Goal: Transaction & Acquisition: Purchase product/service

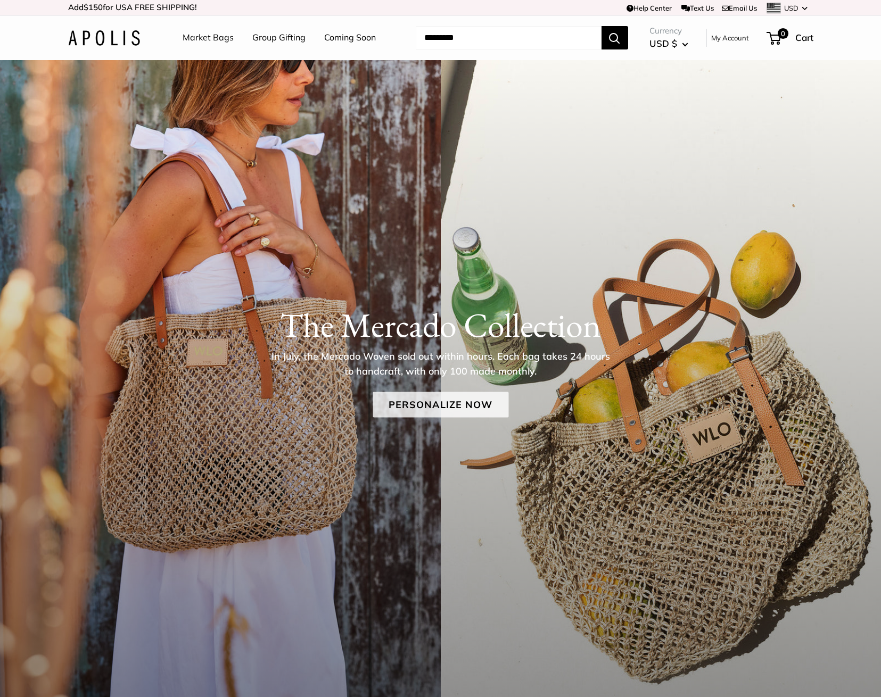
click at [437, 400] on link "Personalize Now" at bounding box center [441, 405] width 136 height 26
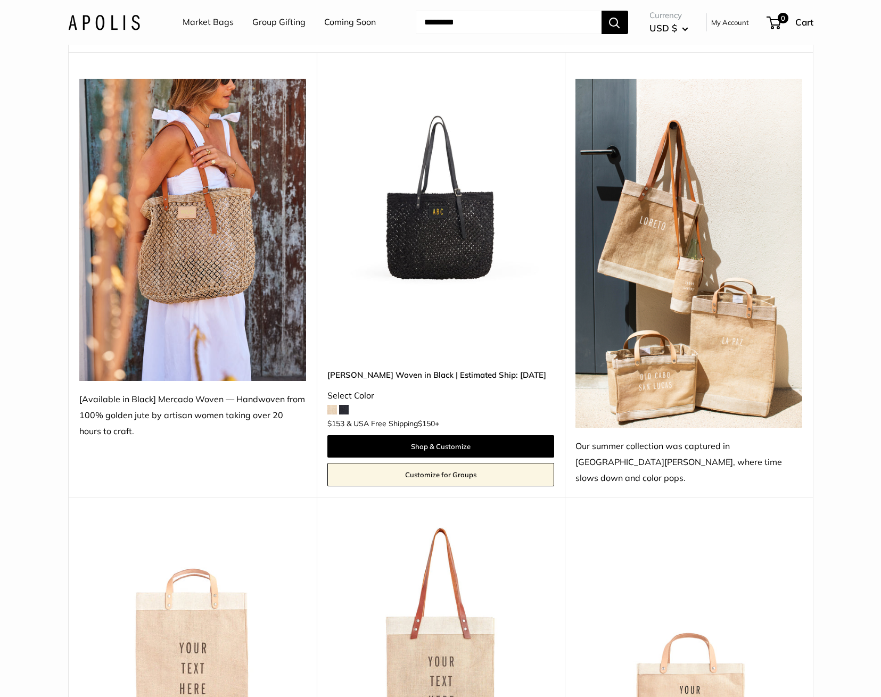
scroll to position [160, 0]
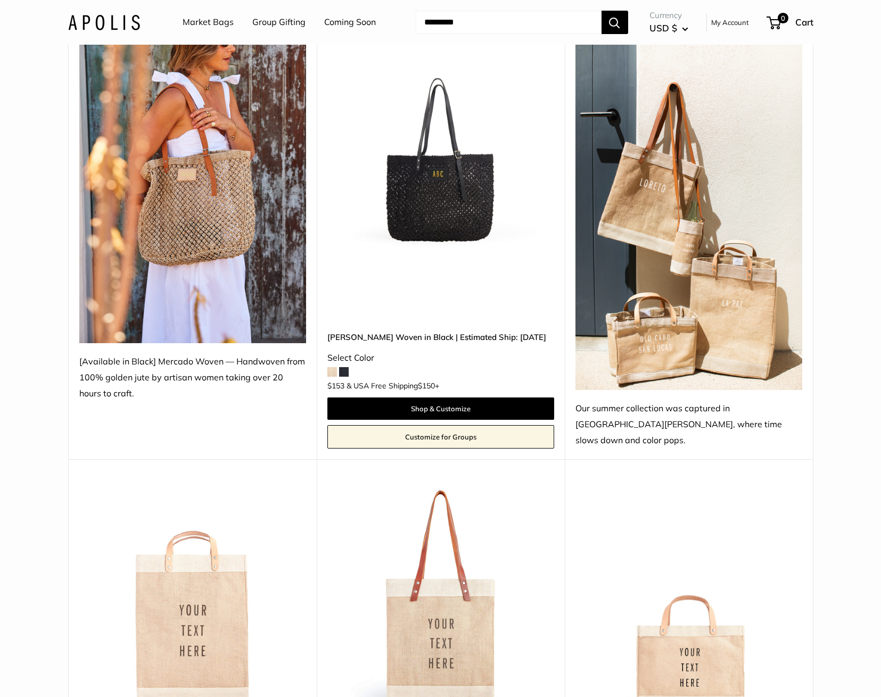
click at [330, 367] on span at bounding box center [332, 372] width 10 height 10
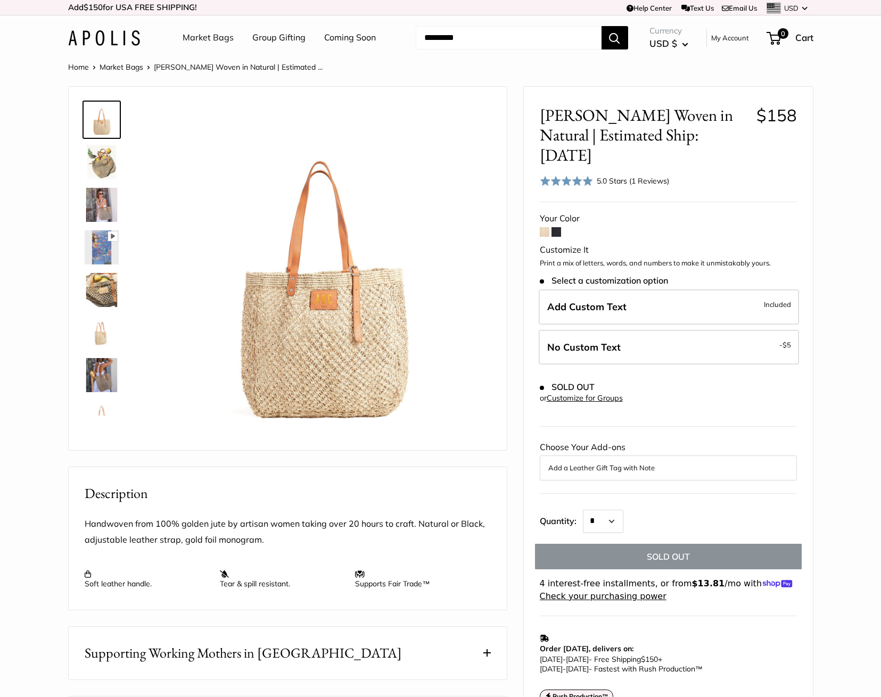
click at [543, 227] on span at bounding box center [545, 232] width 10 height 10
click at [556, 227] on span at bounding box center [556, 232] width 10 height 10
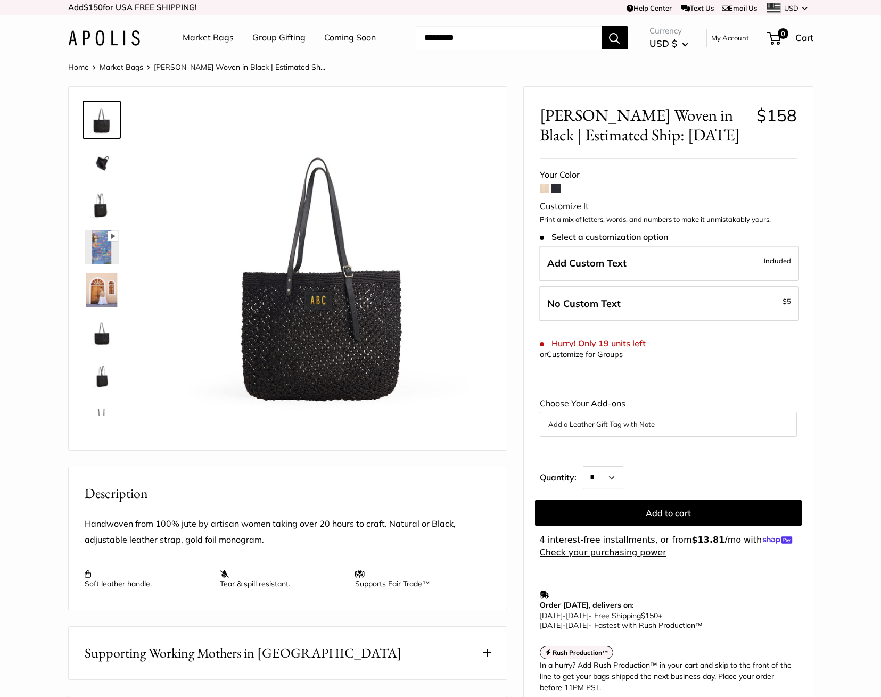
click at [100, 164] on img at bounding box center [102, 162] width 34 height 34
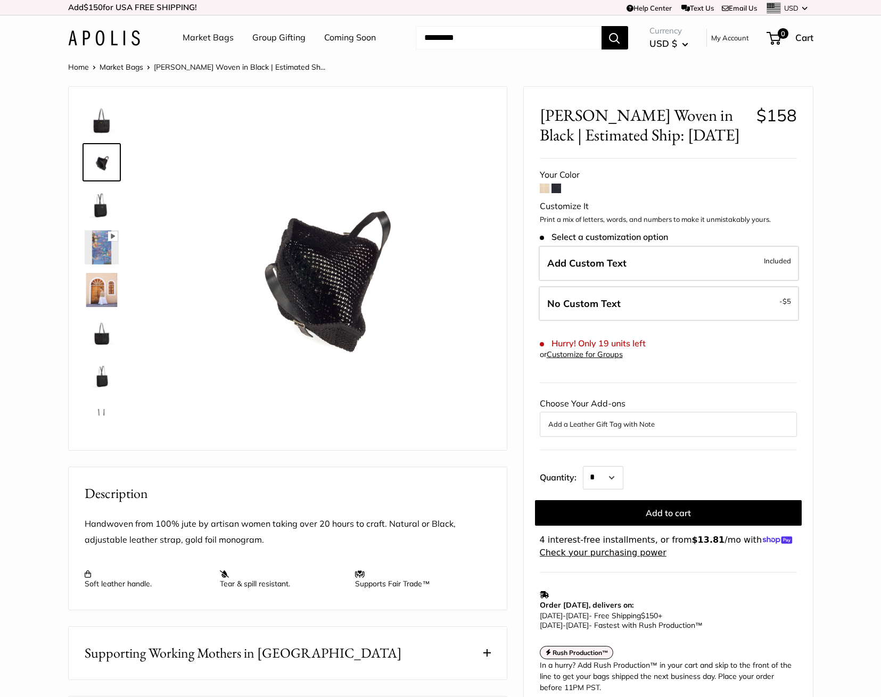
click at [101, 208] on img at bounding box center [102, 205] width 34 height 34
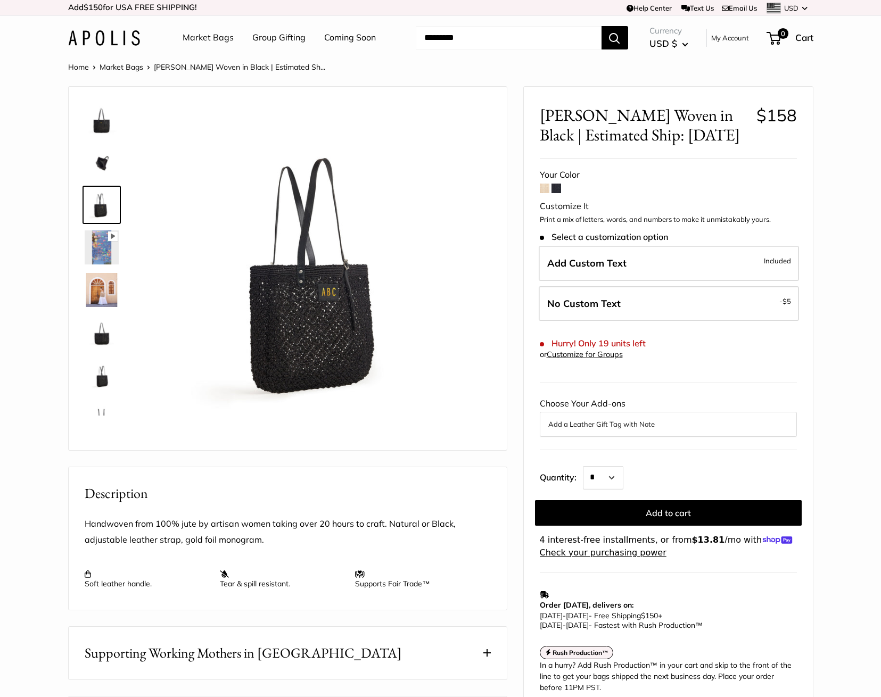
click at [103, 293] on img at bounding box center [102, 290] width 34 height 34
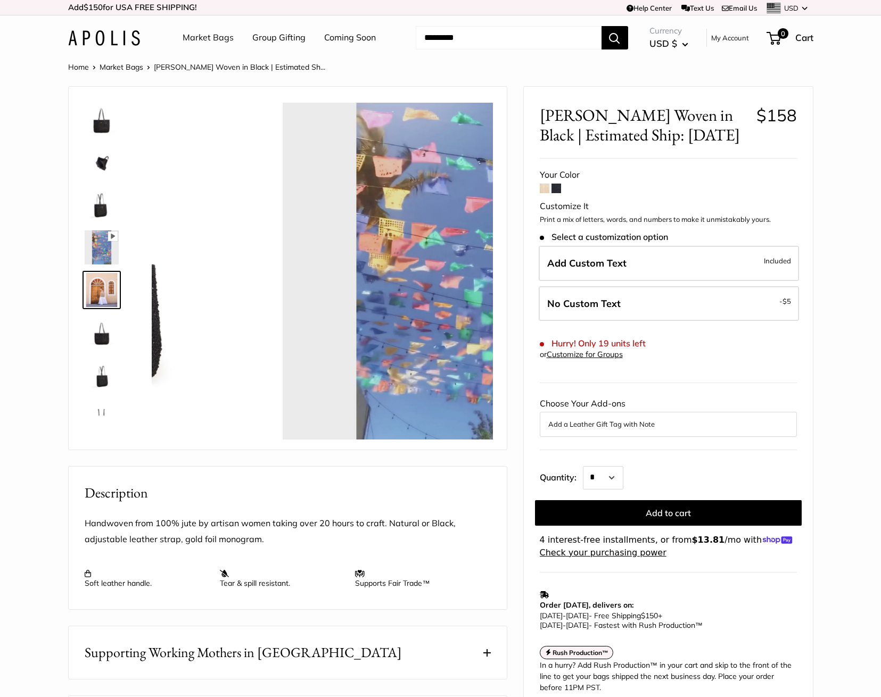
scroll to position [33, 0]
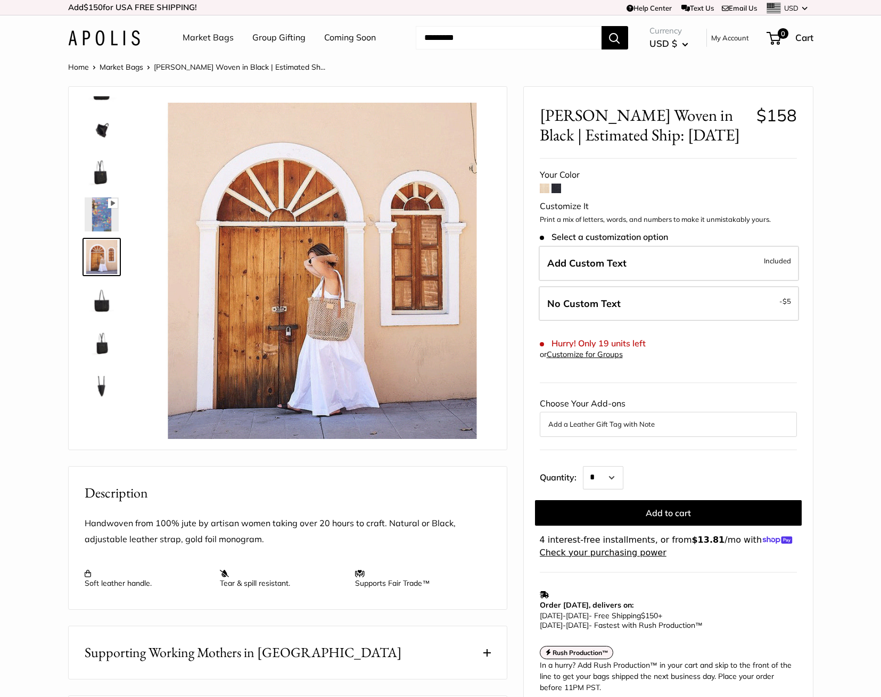
click at [102, 311] on img at bounding box center [102, 300] width 34 height 34
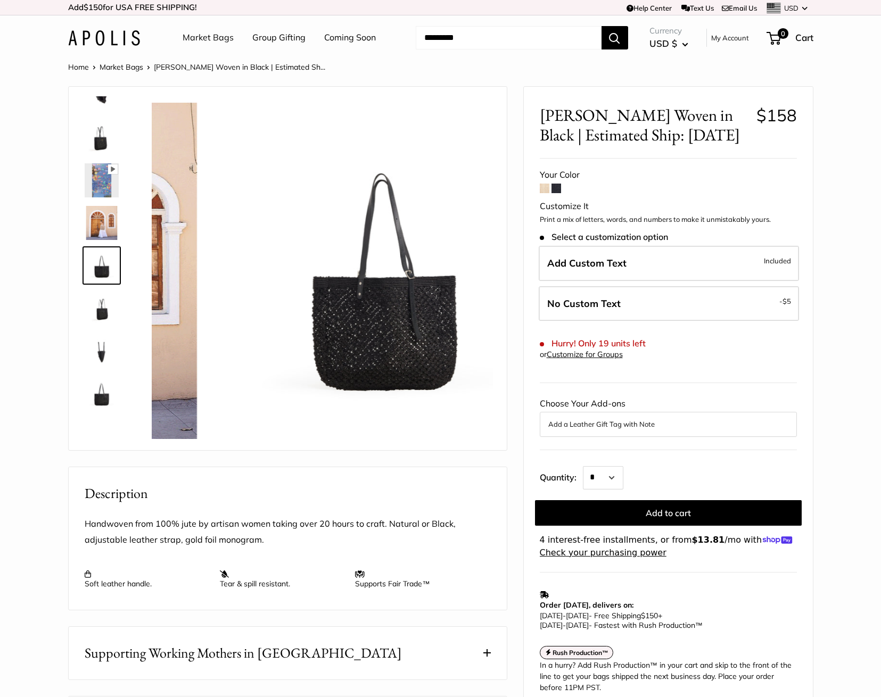
scroll to position [68, 0]
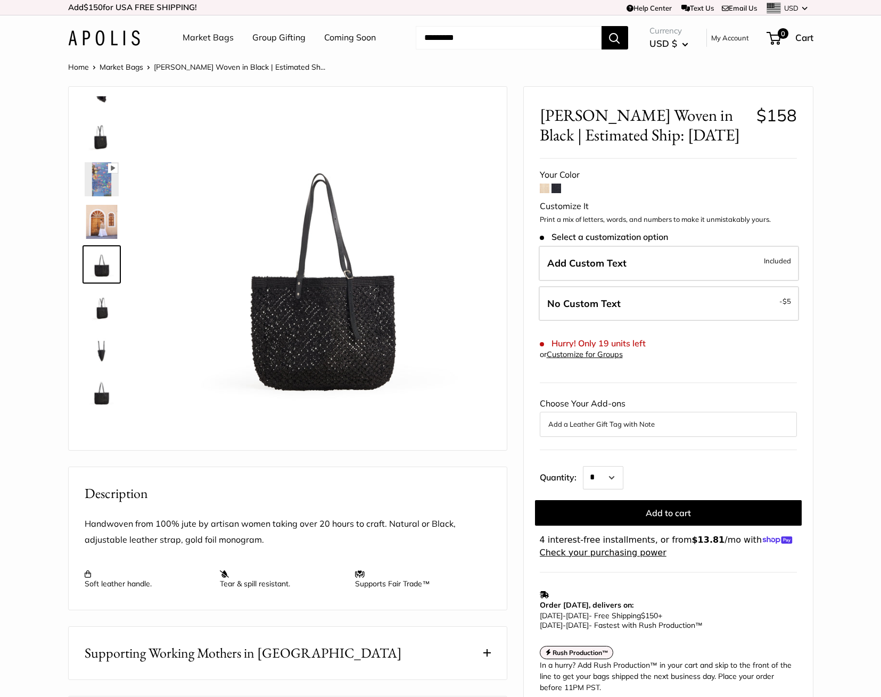
click at [103, 316] on img at bounding box center [102, 307] width 34 height 34
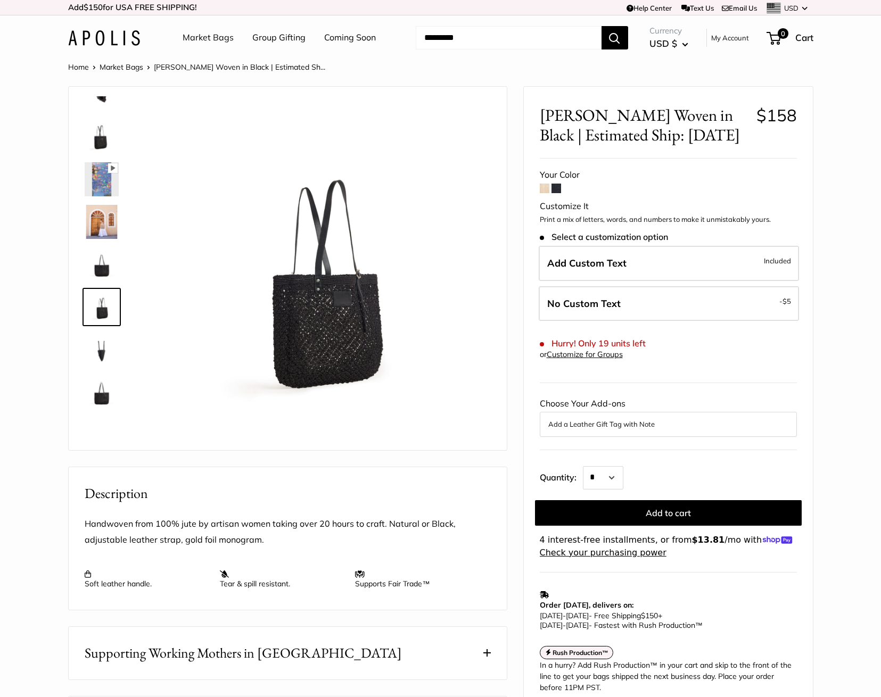
click at [103, 316] on img at bounding box center [102, 307] width 34 height 34
click at [94, 350] on img at bounding box center [102, 350] width 34 height 34
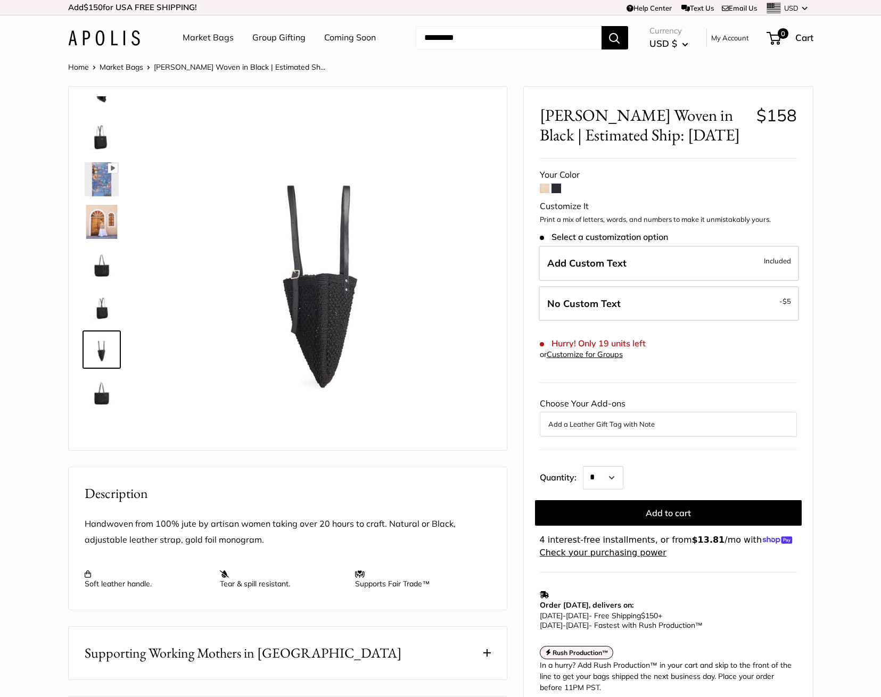
click at [95, 396] on img at bounding box center [102, 392] width 34 height 34
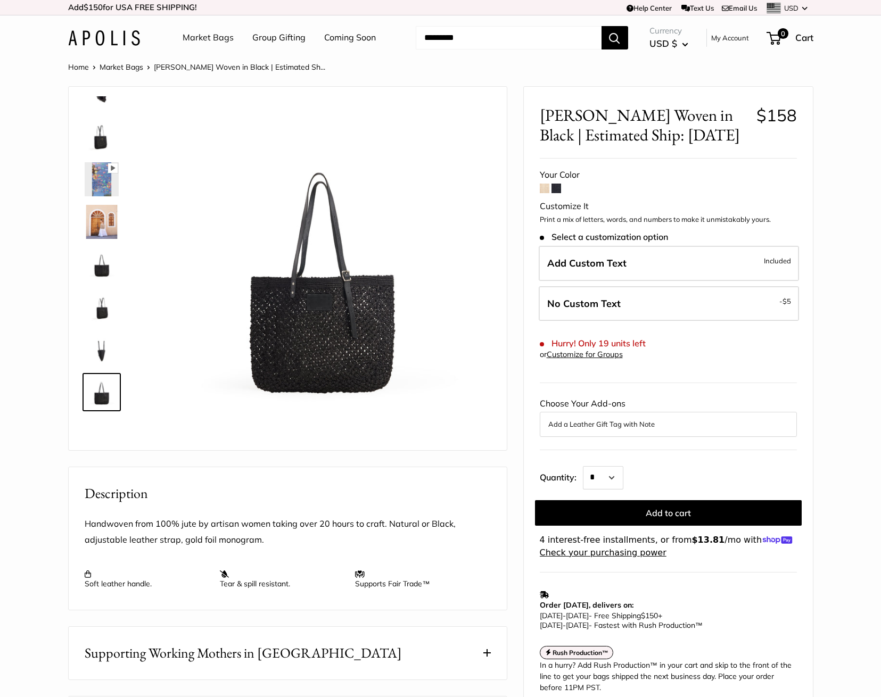
click at [107, 183] on img at bounding box center [102, 179] width 34 height 34
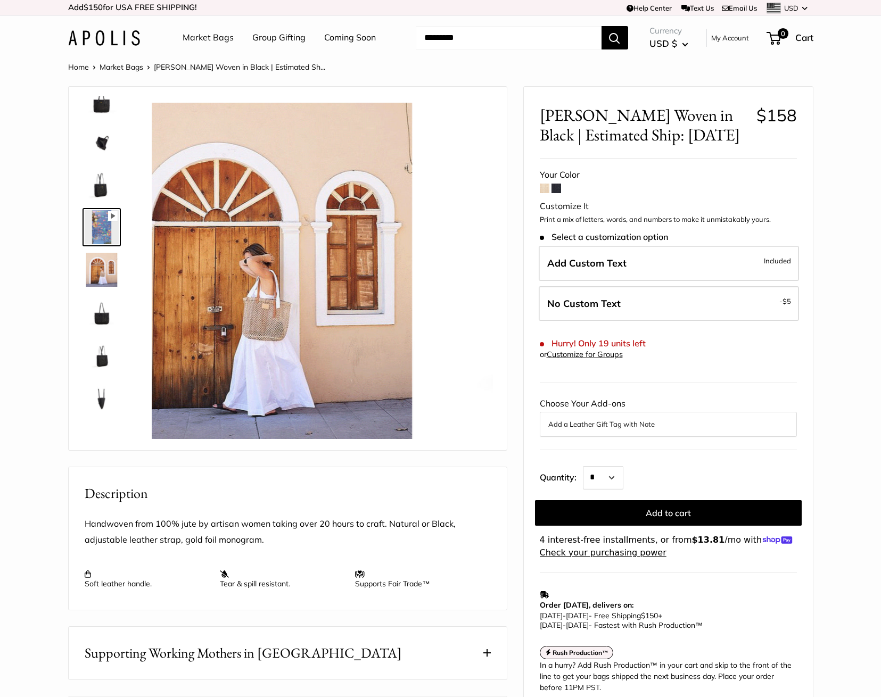
scroll to position [0, 0]
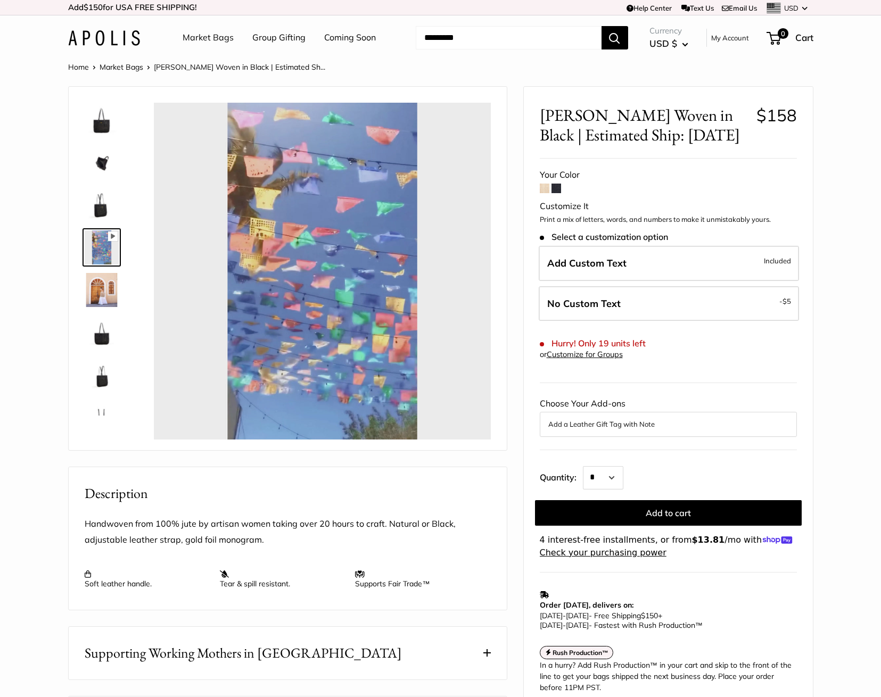
type input "*"
